Goal: Check status: Check status

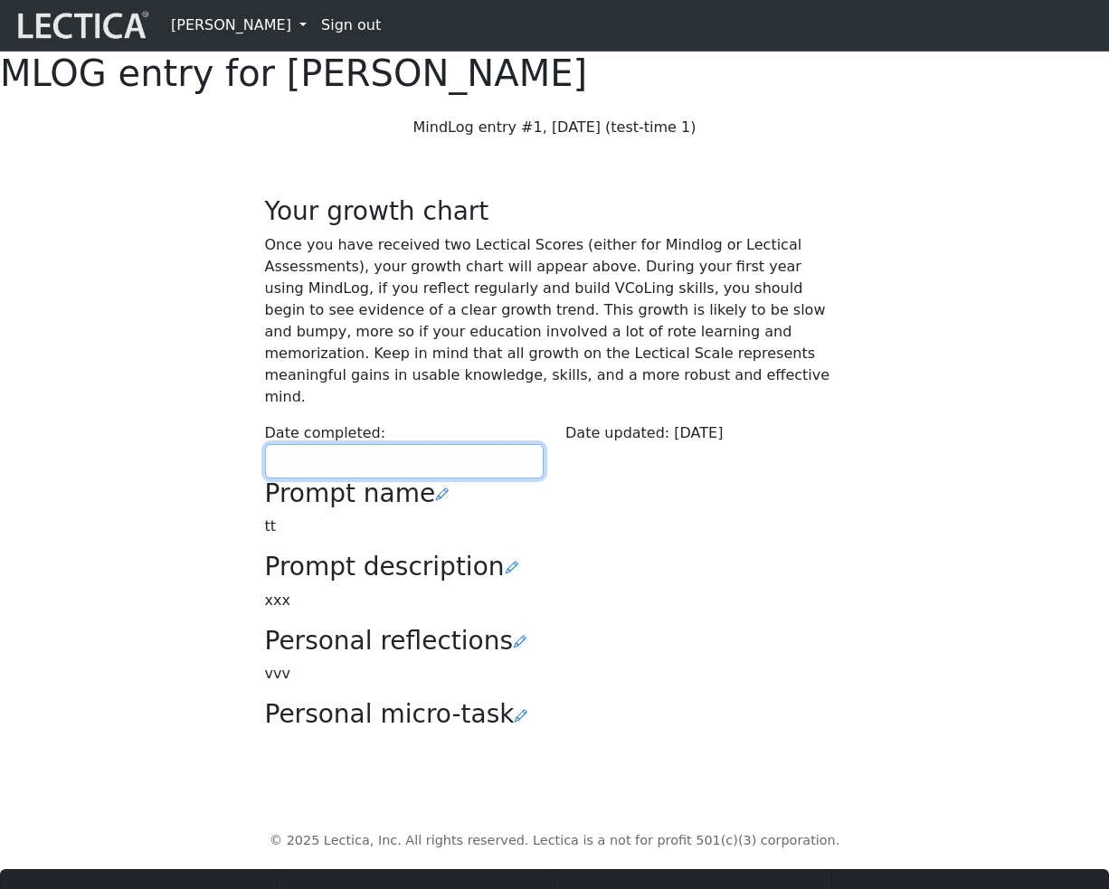
type input "[DATE] 11:45 AM"
click at [437, 478] on input "08/11/2025 11:45 AM" at bounding box center [404, 461] width 279 height 34
click at [455, 408] on p "Once you have received two Lectical Scores (either for Mindlog or Lectical Asse…" at bounding box center [555, 321] width 580 height 174
click at [438, 478] on input "08/11/2025 11:45 AM" at bounding box center [404, 461] width 279 height 34
click at [480, 408] on p "Once you have received two Lectical Scores (either for Mindlog or Lectical Asse…" at bounding box center [555, 321] width 580 height 174
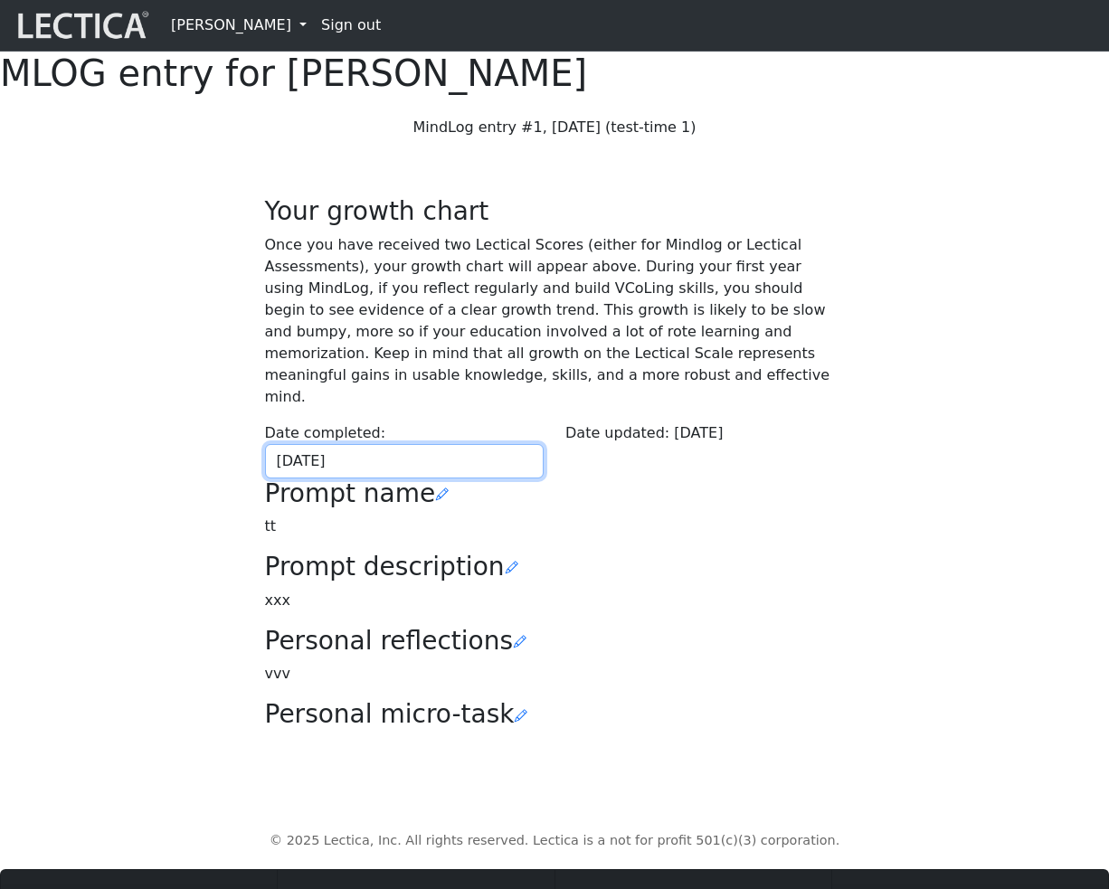
click at [373, 478] on input "[DATE]" at bounding box center [404, 461] width 279 height 34
click at [0, 0] on td "13" at bounding box center [0, 0] width 0 height 0
type input "[DATE]"
click at [436, 408] on p "Once you have received two Lectical Scores (either for Mindlog or Lectical Asse…" at bounding box center [555, 321] width 580 height 174
